Goal: Information Seeking & Learning: Learn about a topic

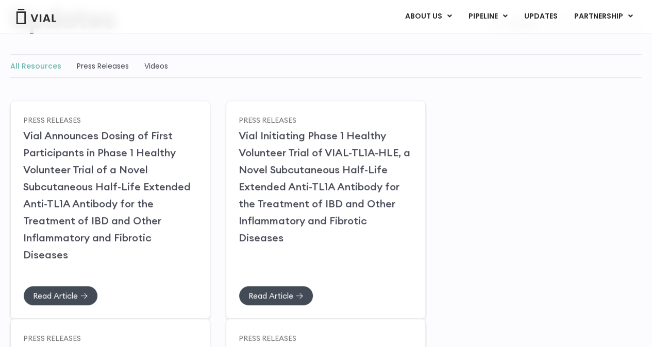
scroll to position [123, 0]
click at [66, 291] on span "Read Article" at bounding box center [54, 295] width 45 height 8
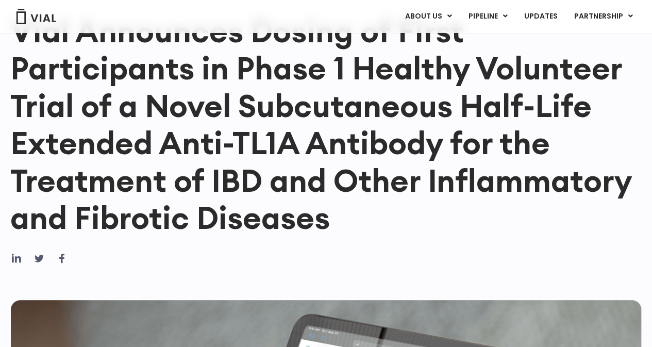
scroll to position [160, 0]
